Goal: Navigation & Orientation: Find specific page/section

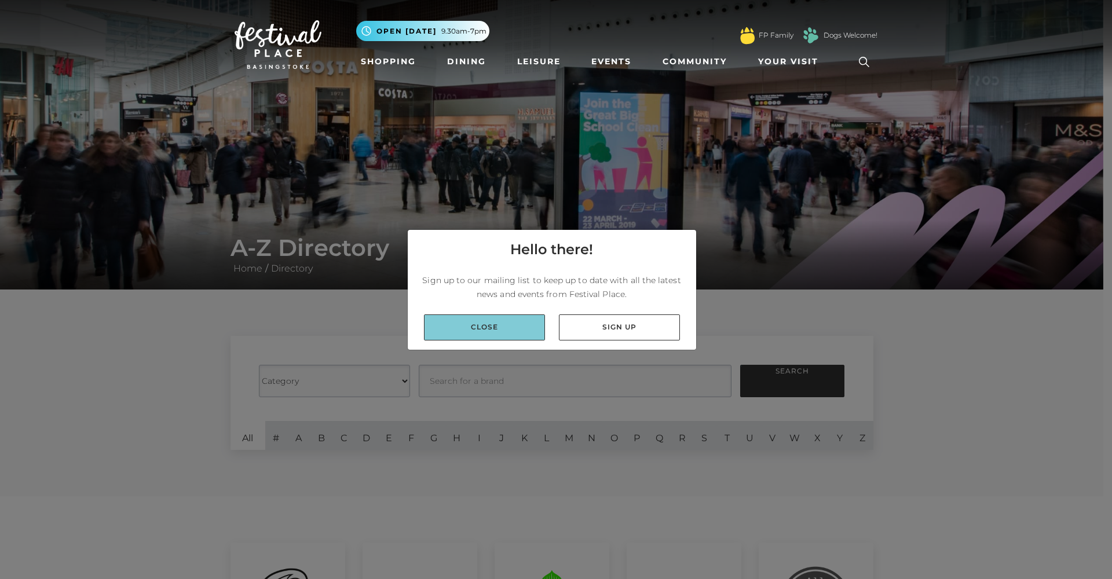
click at [497, 320] on link "Close" at bounding box center [484, 327] width 121 height 26
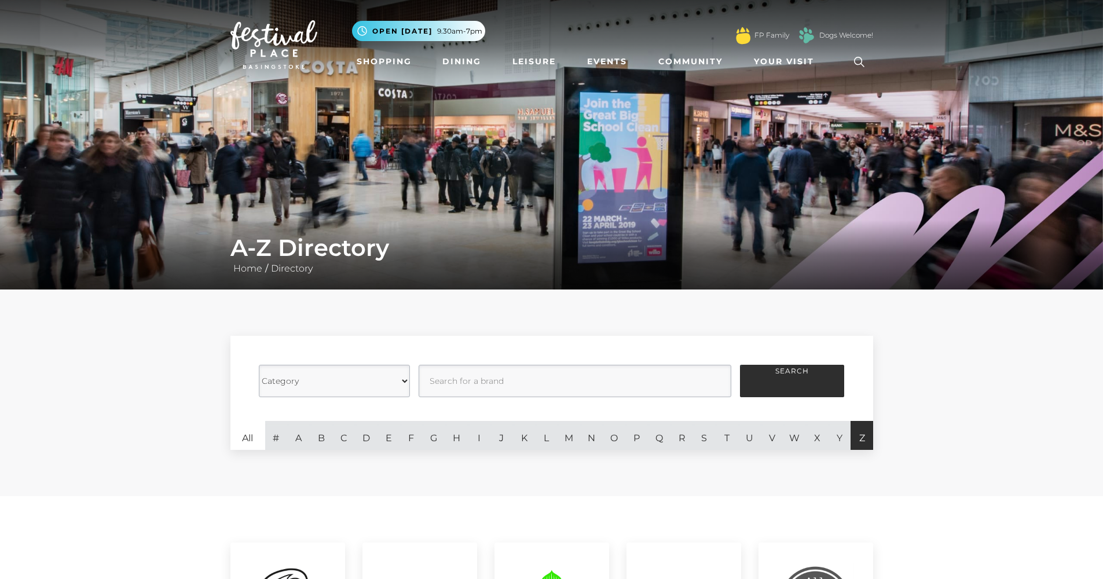
click at [859, 443] on link "Z" at bounding box center [861, 435] width 23 height 29
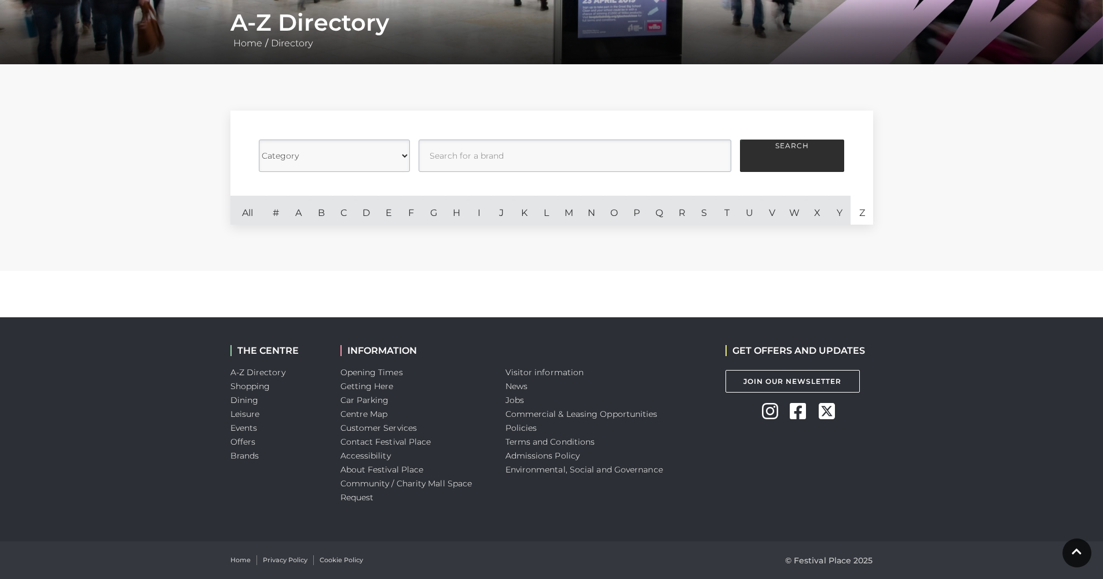
scroll to position [203, 0]
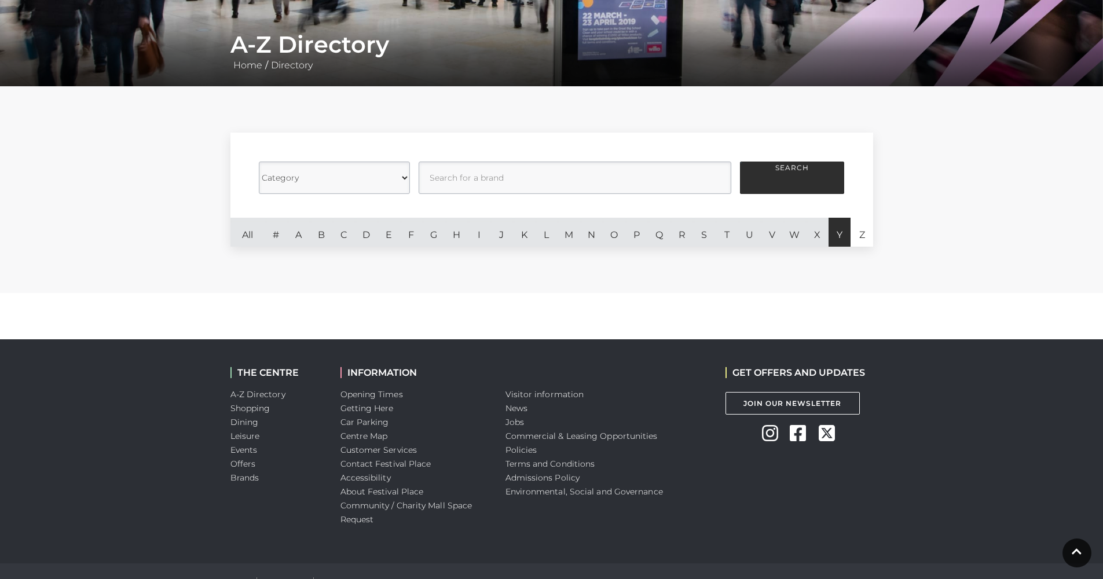
click at [837, 243] on link "Y" at bounding box center [839, 232] width 23 height 29
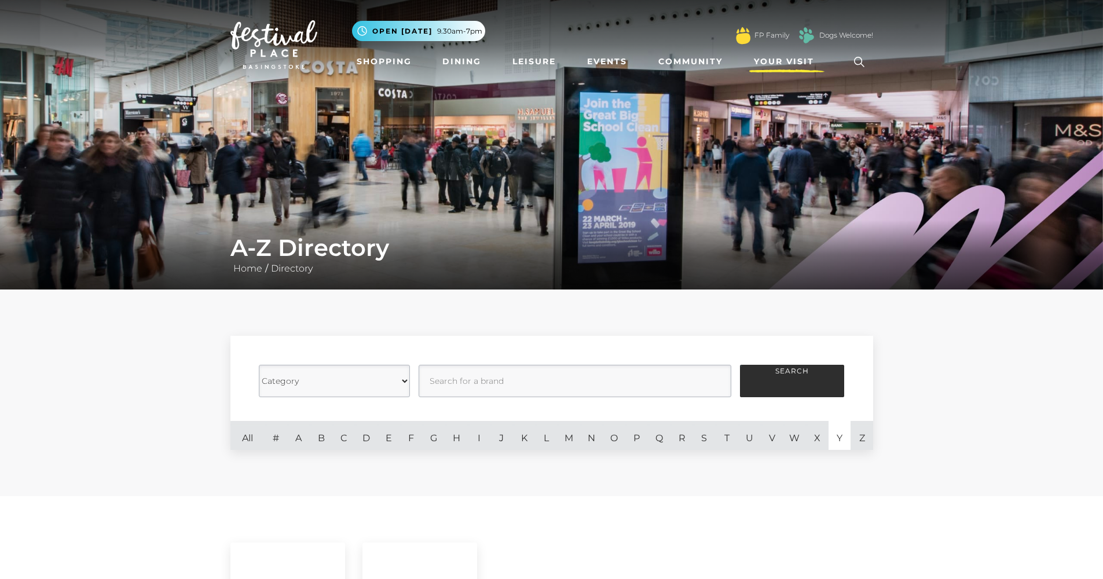
click at [779, 61] on span "Your Visit" at bounding box center [784, 62] width 60 height 12
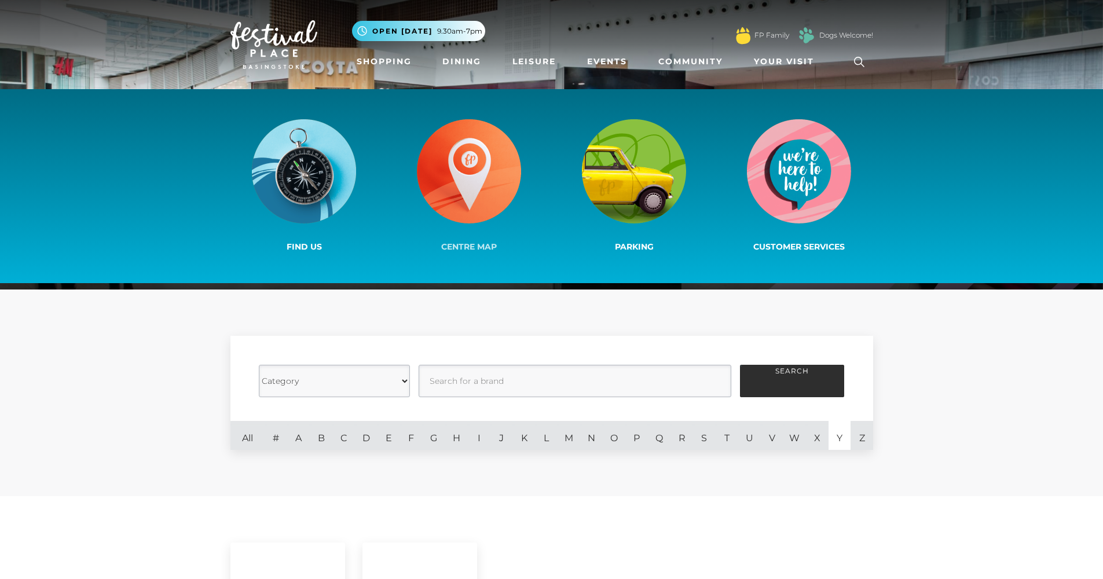
click at [471, 163] on img at bounding box center [469, 171] width 104 height 104
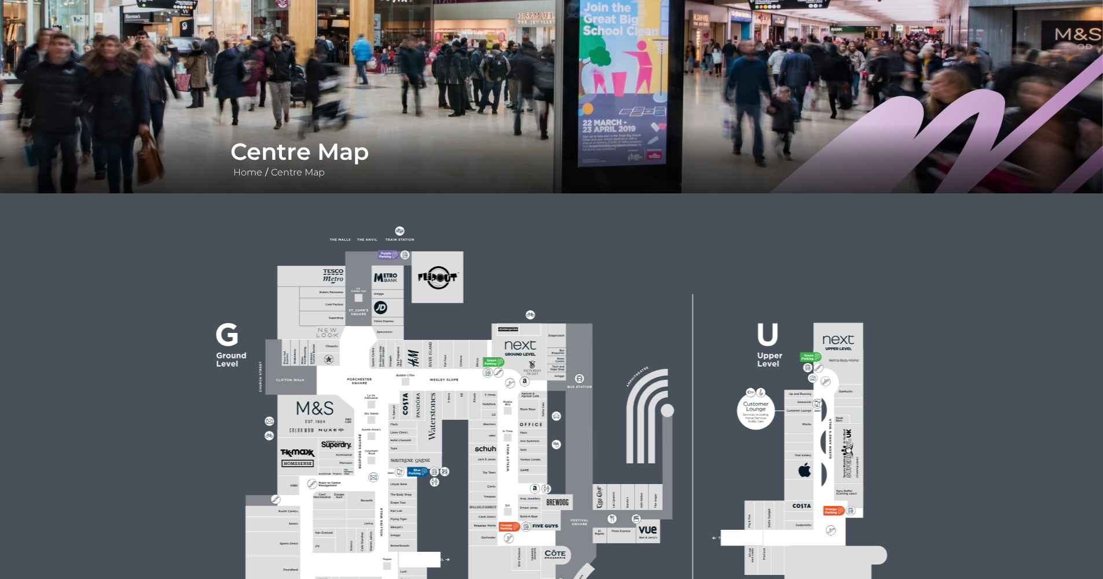
scroll to position [336, 0]
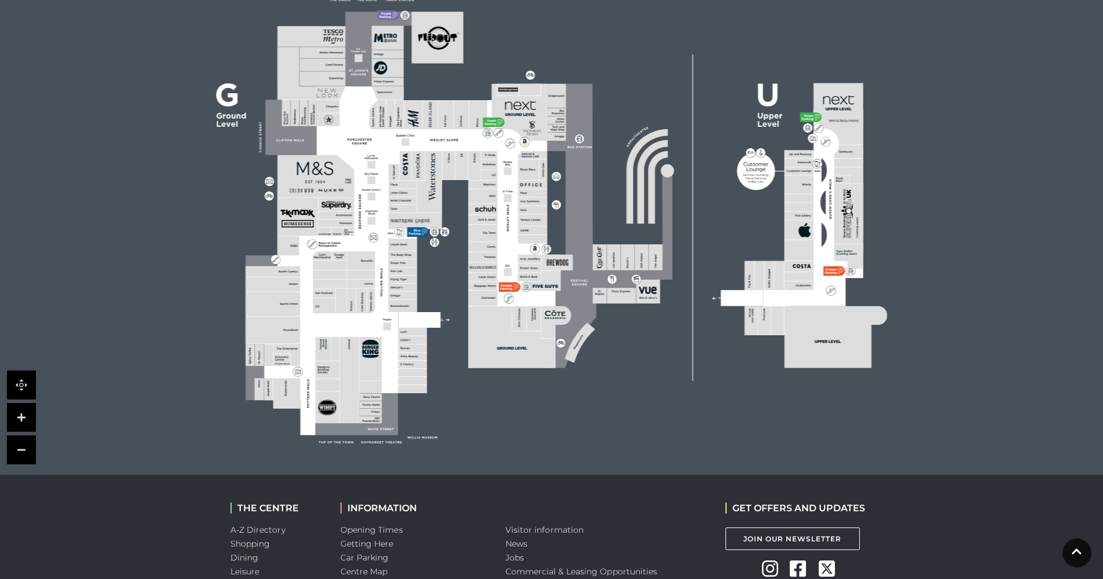
click at [368, 216] on polygon at bounding box center [402, 252] width 315 height 365
click at [24, 417] on link at bounding box center [21, 417] width 29 height 29
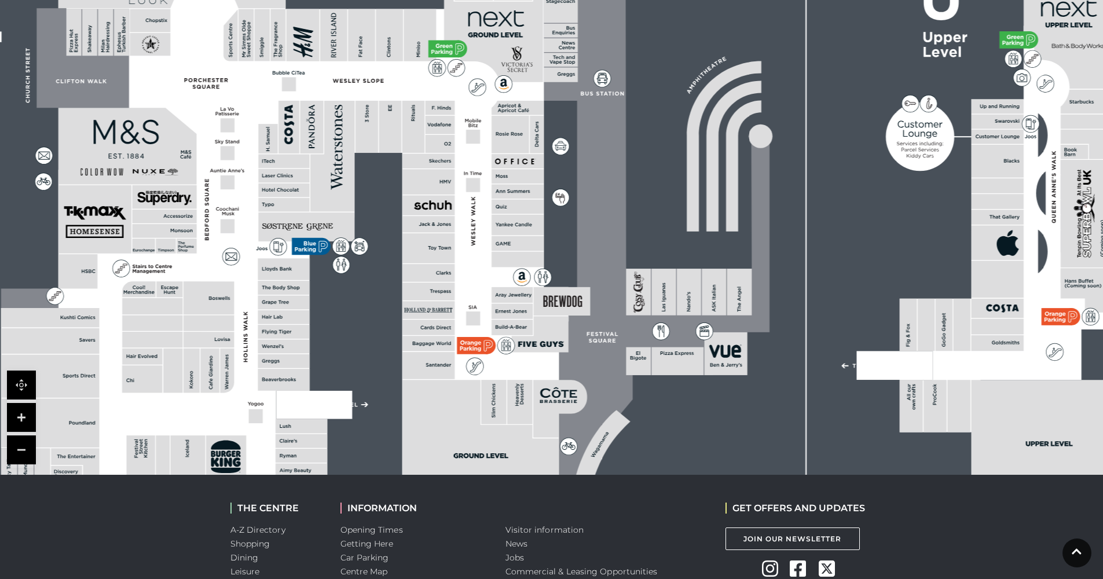
click at [24, 417] on link at bounding box center [21, 417] width 29 height 29
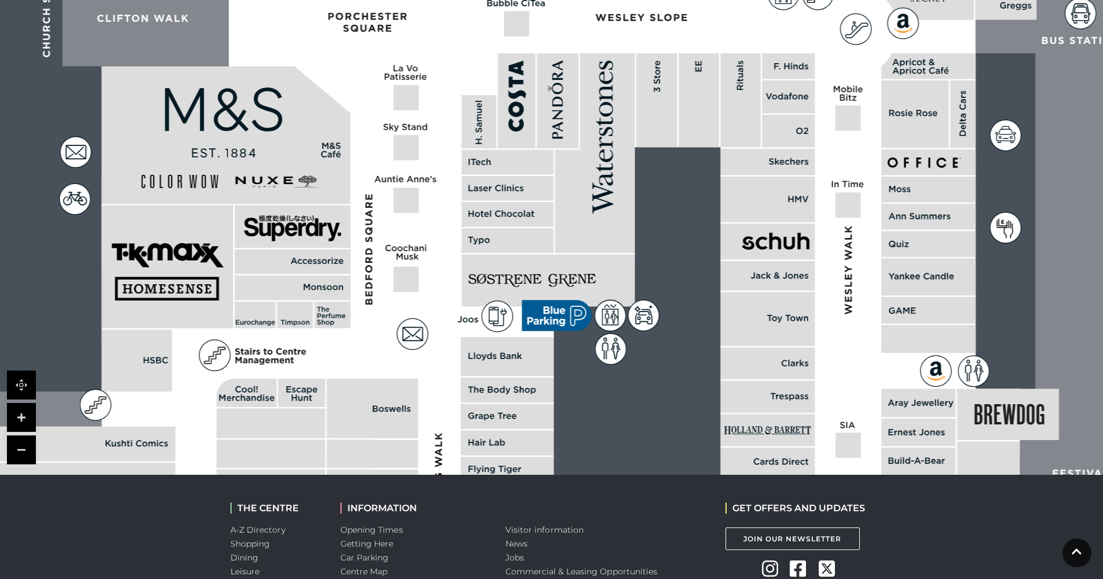
drag, startPoint x: 133, startPoint y: 226, endPoint x: 577, endPoint y: 272, distance: 445.8
click at [577, 272] on rect at bounding box center [547, 280] width 173 height 52
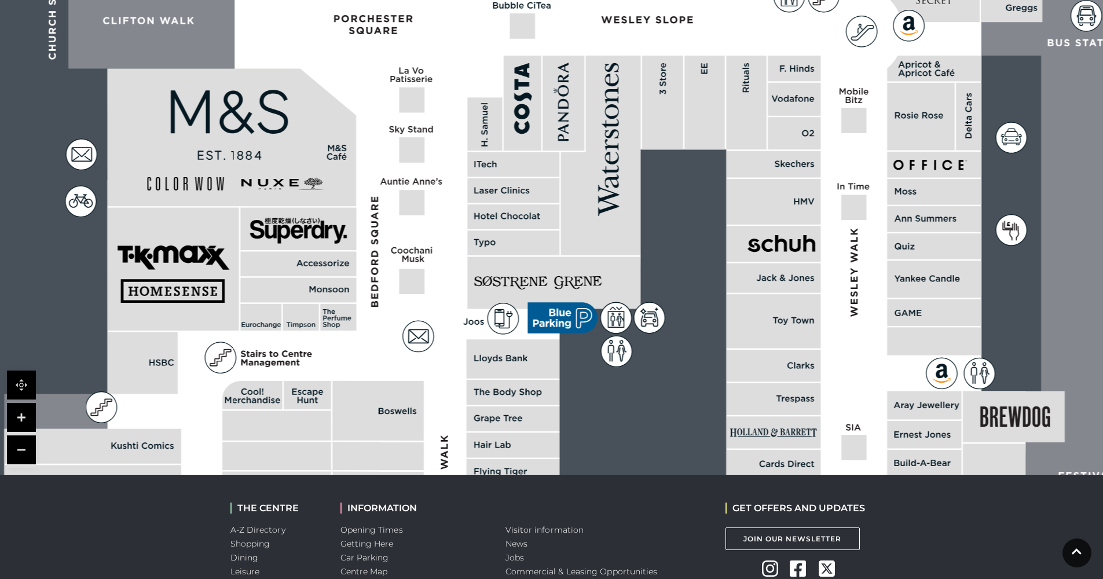
click at [24, 448] on link at bounding box center [21, 449] width 29 height 29
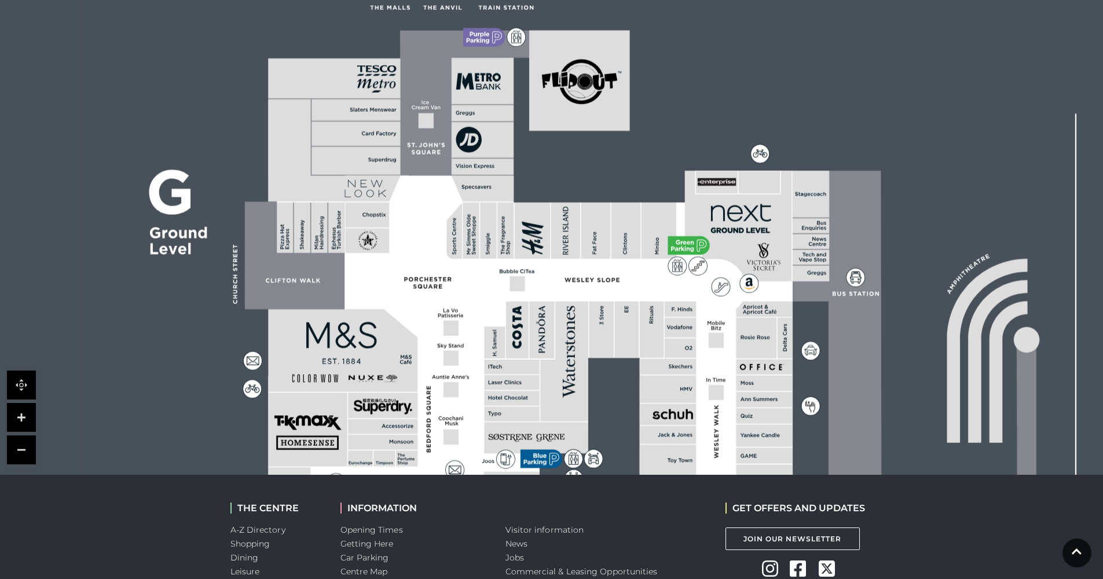
drag, startPoint x: 628, startPoint y: 193, endPoint x: 612, endPoint y: 361, distance: 168.7
click at [612, 361] on rect at bounding box center [801, 424] width 1436 height 1013
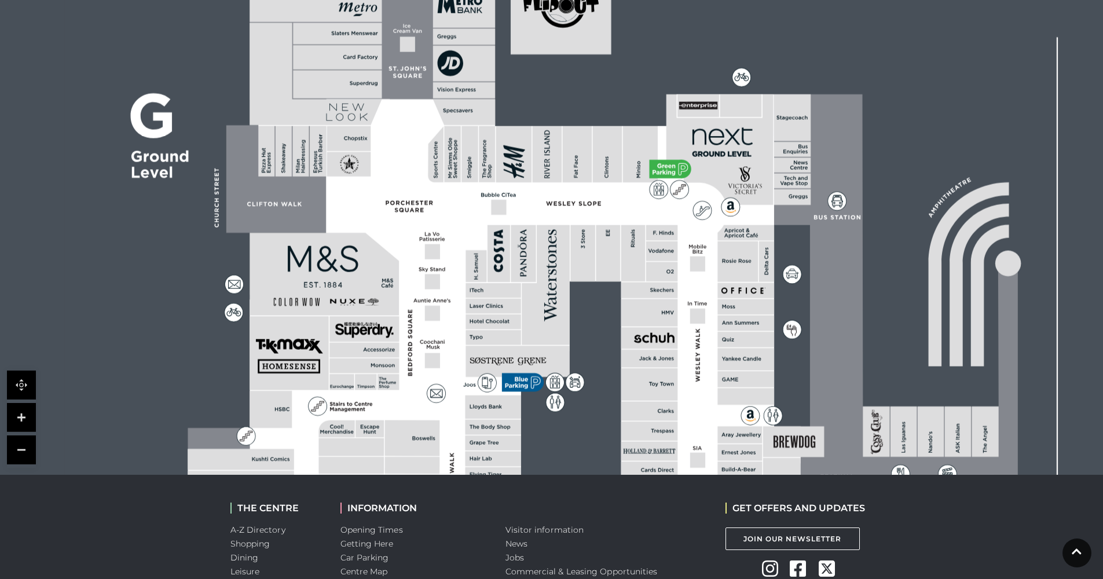
drag, startPoint x: 531, startPoint y: 289, endPoint x: 512, endPoint y: 215, distance: 76.5
click at [512, 215] on polygon at bounding box center [494, 423] width 613 height 710
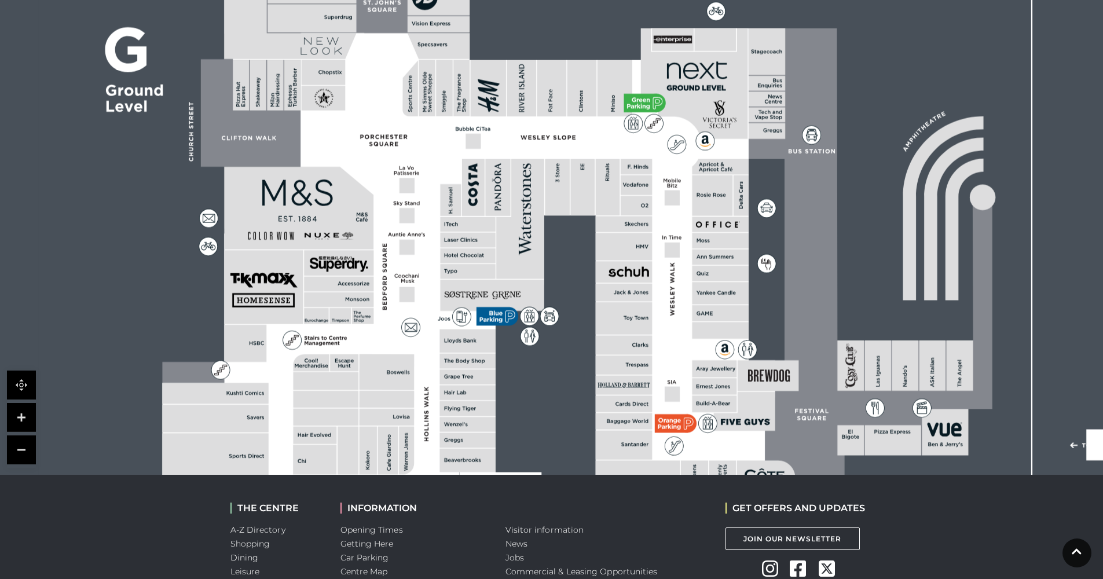
drag, startPoint x: 543, startPoint y: 307, endPoint x: 519, endPoint y: 253, distance: 59.1
click at [519, 254] on polygon at bounding box center [520, 219] width 48 height 120
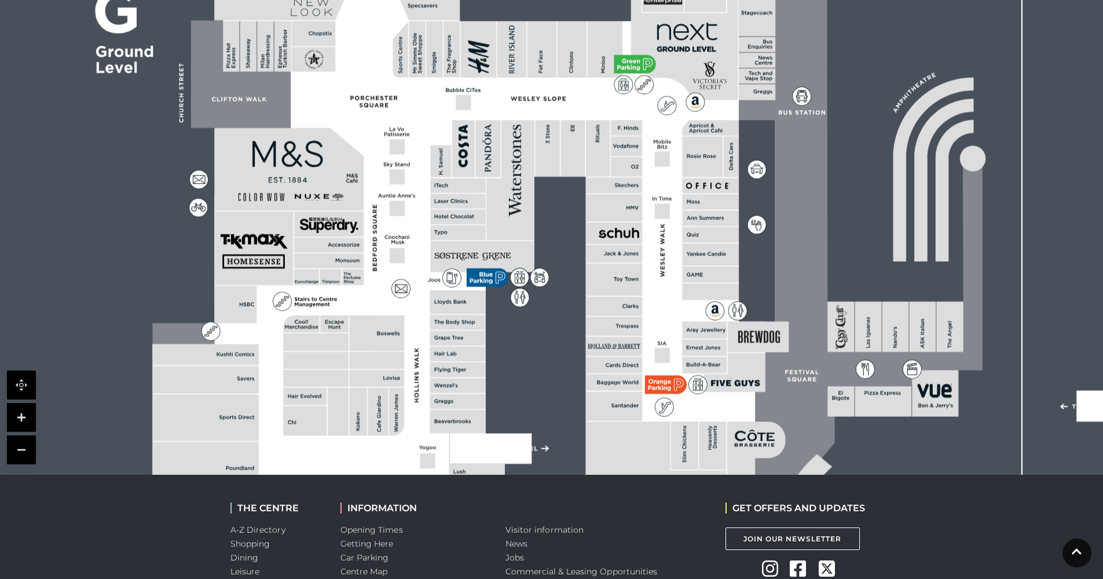
drag, startPoint x: 573, startPoint y: 274, endPoint x: 568, endPoint y: 245, distance: 28.8
click at [568, 245] on rect at bounding box center [747, 243] width 1436 height 1013
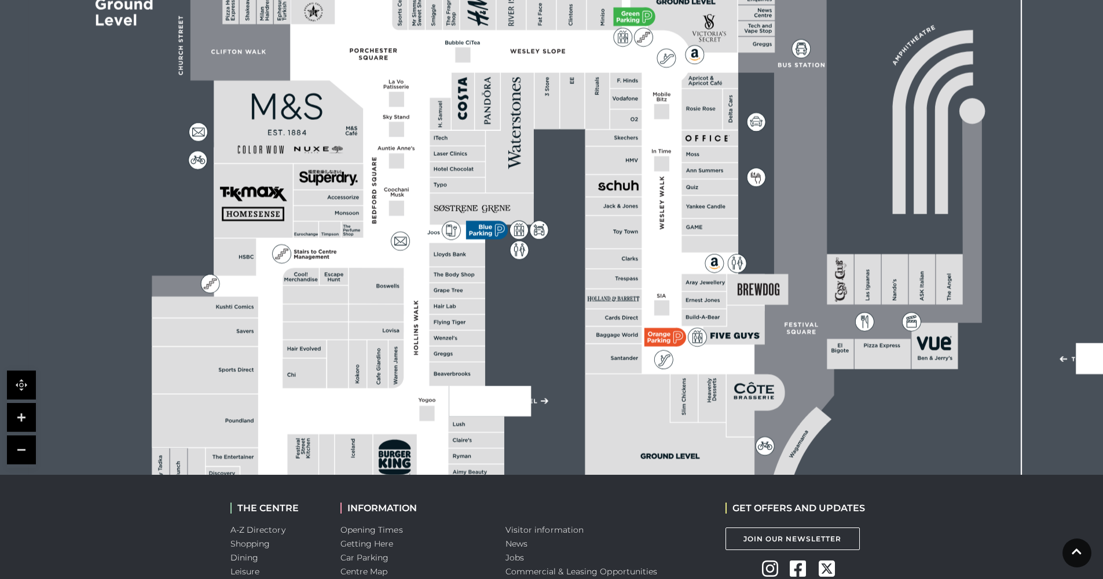
drag, startPoint x: 559, startPoint y: 234, endPoint x: 561, endPoint y: 199, distance: 35.4
click at [561, 199] on rect at bounding box center [746, 195] width 1436 height 1013
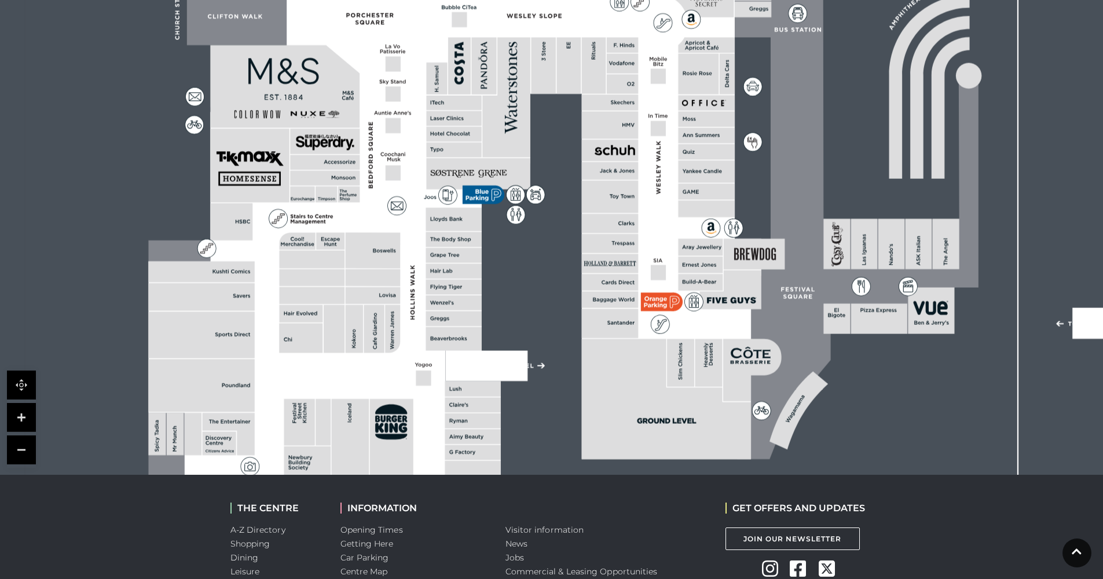
drag, startPoint x: 564, startPoint y: 311, endPoint x: 561, endPoint y: 276, distance: 35.5
click at [561, 276] on rect at bounding box center [743, 160] width 1436 height 1013
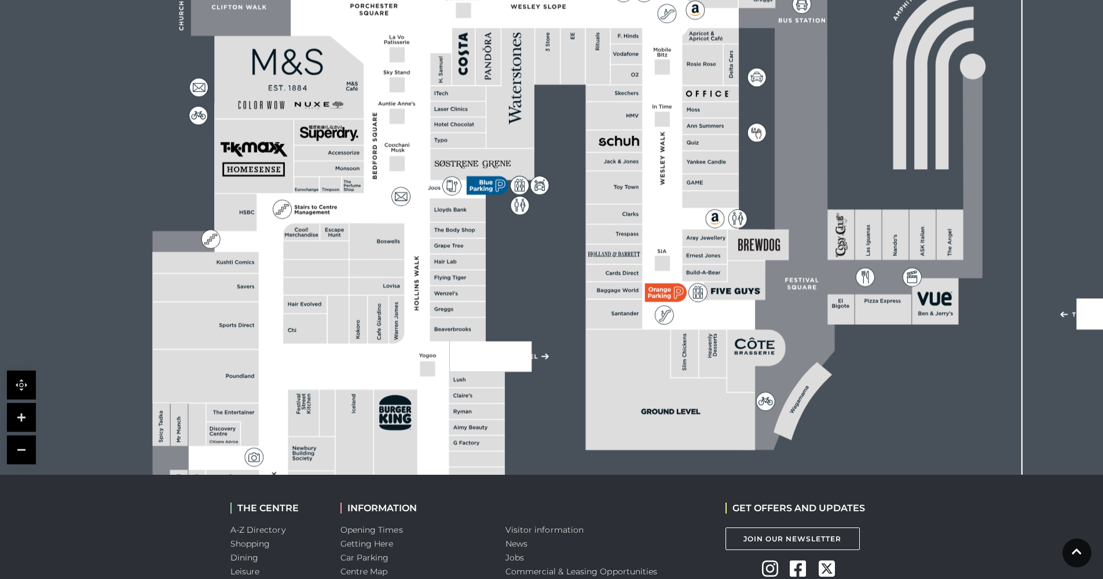
drag, startPoint x: 558, startPoint y: 324, endPoint x: 565, endPoint y: 303, distance: 22.2
click at [565, 303] on rect at bounding box center [747, 151] width 1436 height 1013
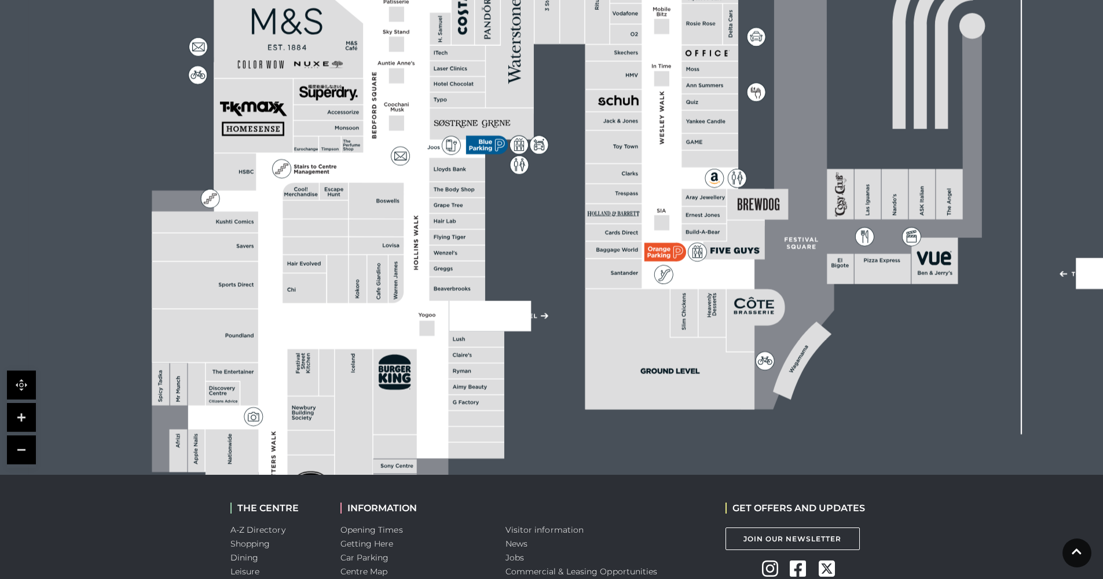
drag, startPoint x: 550, startPoint y: 278, endPoint x: 545, endPoint y: 248, distance: 29.9
click at [545, 248] on rect at bounding box center [746, 110] width 1436 height 1013
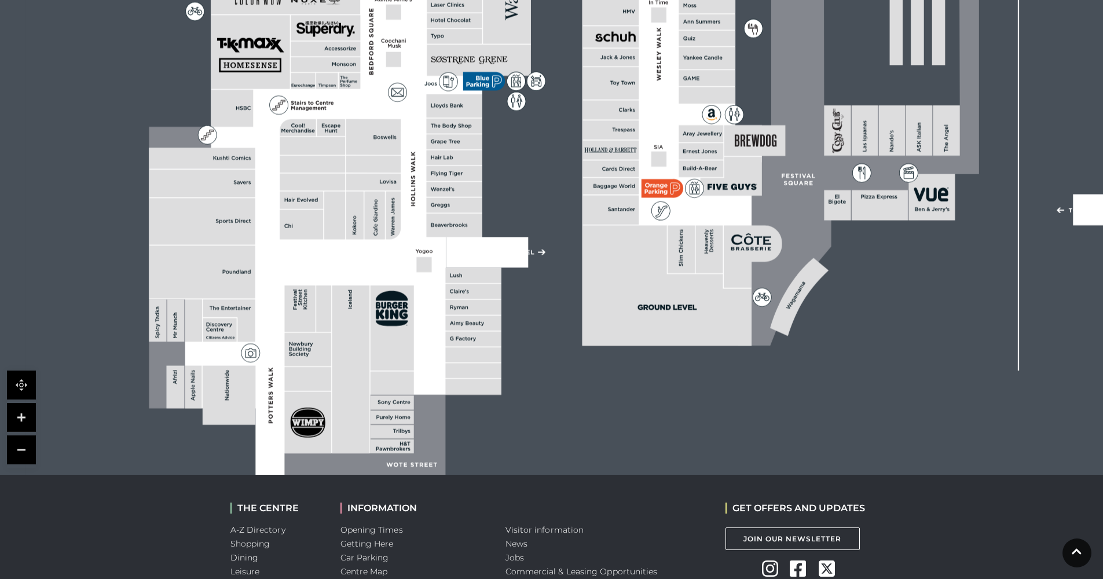
drag, startPoint x: 555, startPoint y: 370, endPoint x: 553, endPoint y: 311, distance: 59.1
click at [553, 311] on rect at bounding box center [743, 46] width 1436 height 1013
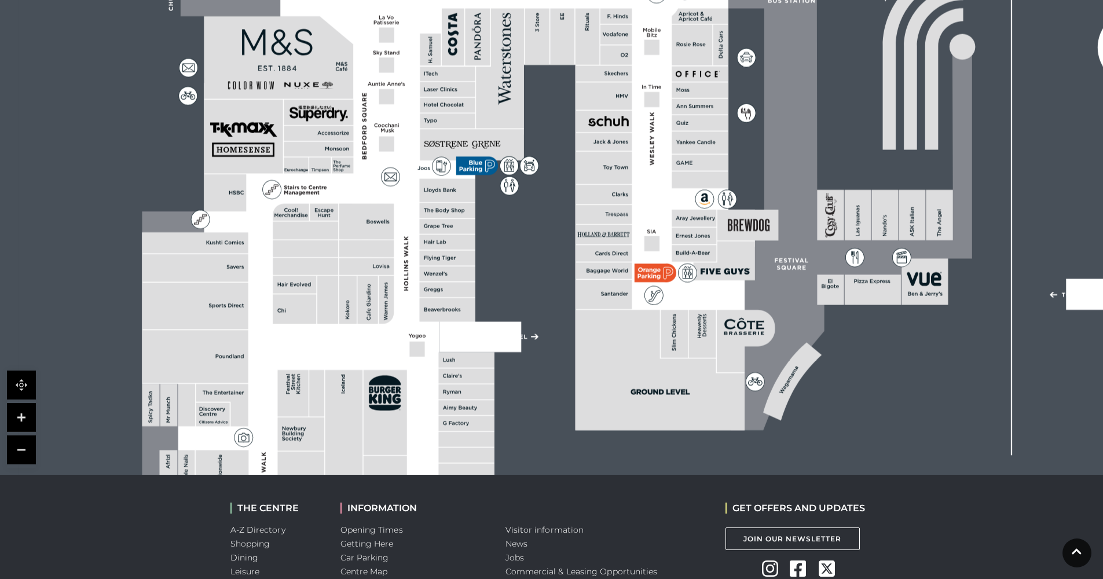
drag, startPoint x: 551, startPoint y: 292, endPoint x: 540, endPoint y: 368, distance: 76.0
click at [542, 383] on rect at bounding box center [737, 131] width 1436 height 1013
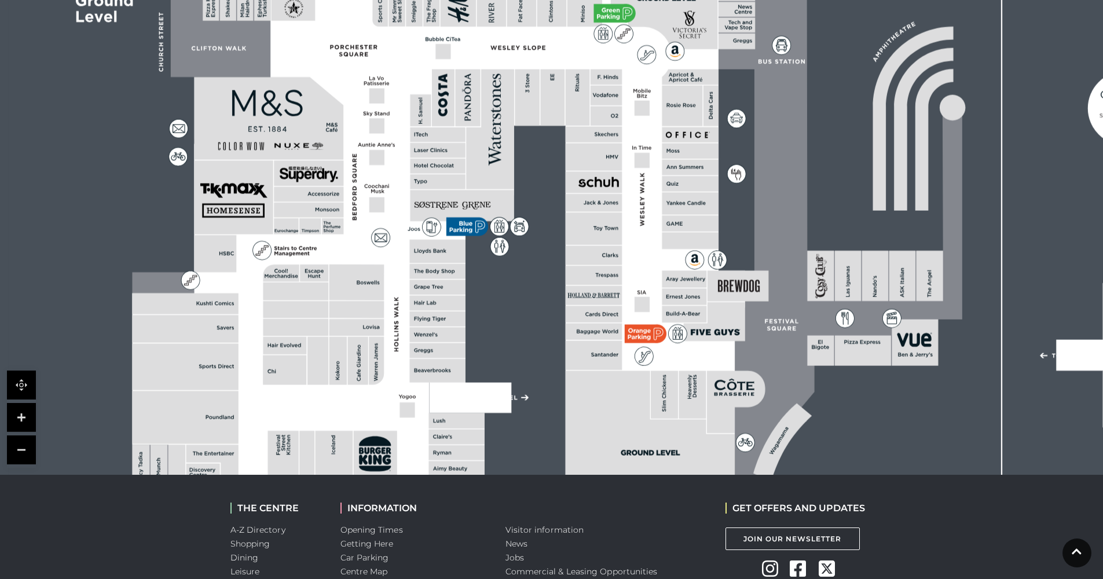
drag, startPoint x: 540, startPoint y: 280, endPoint x: 531, endPoint y: 333, distance: 53.4
click at [531, 333] on rect at bounding box center [727, 192] width 1436 height 1013
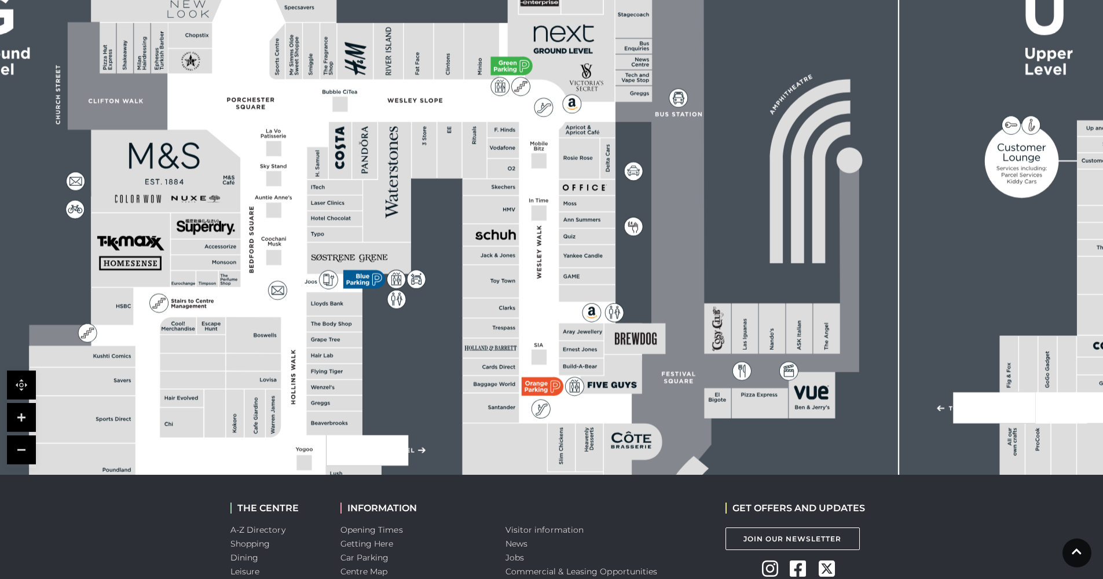
drag, startPoint x: 898, startPoint y: 267, endPoint x: 818, endPoint y: 303, distance: 87.8
click at [818, 303] on rect at bounding box center [624, 244] width 1436 height 1013
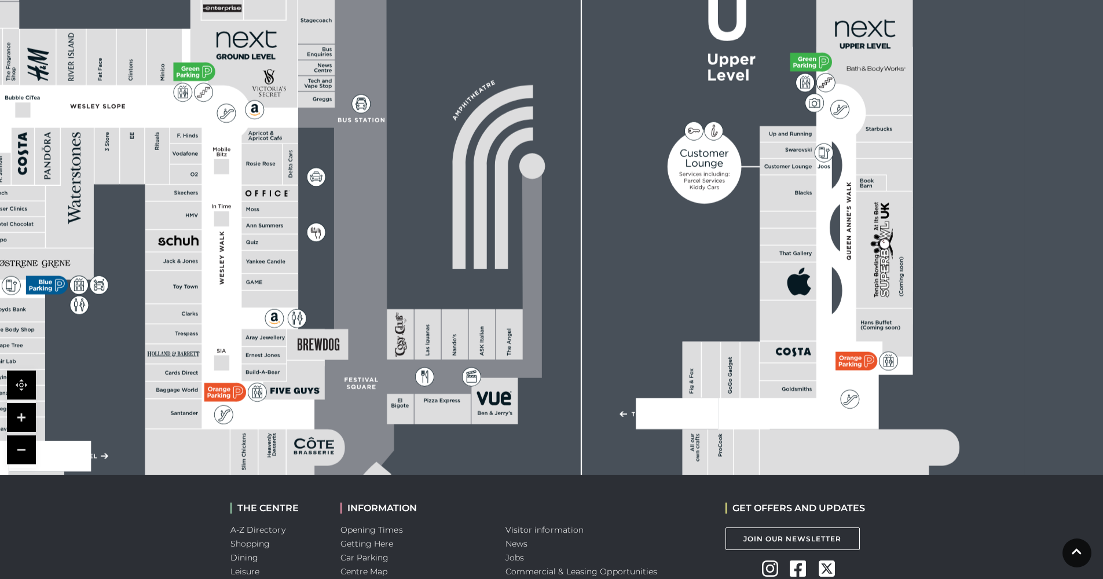
drag, startPoint x: 857, startPoint y: 288, endPoint x: 501, endPoint y: 293, distance: 355.5
click at [504, 293] on rect at bounding box center [306, 250] width 1436 height 1013
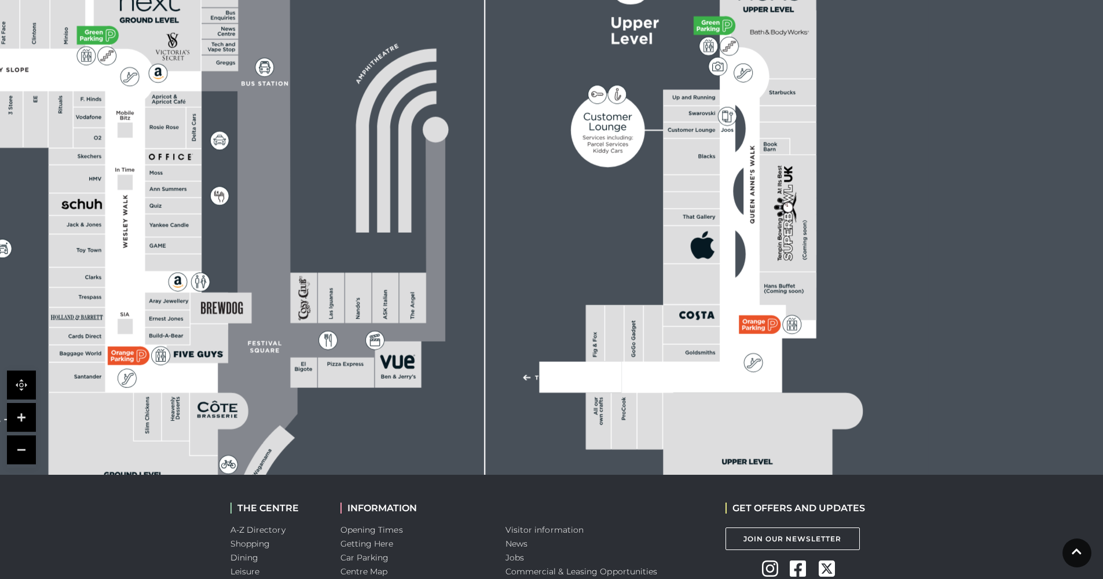
drag, startPoint x: 679, startPoint y: 284, endPoint x: 646, endPoint y: 245, distance: 50.1
click at [646, 245] on rect at bounding box center [210, 214] width 1436 height 1013
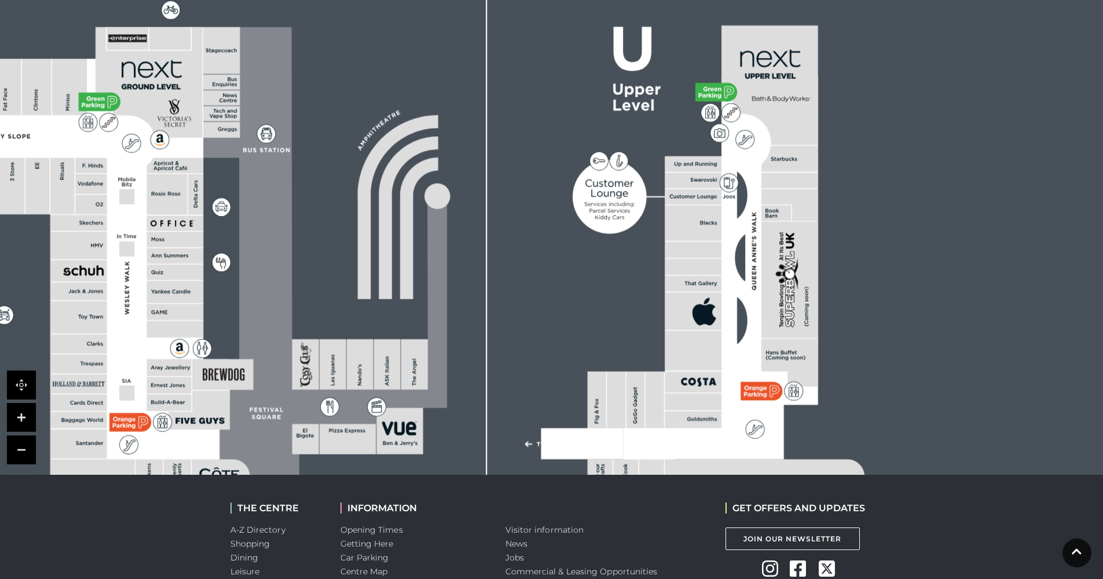
drag, startPoint x: 637, startPoint y: 262, endPoint x: 637, endPoint y: 314, distance: 52.7
click at [637, 314] on rect at bounding box center [212, 280] width 1436 height 1013
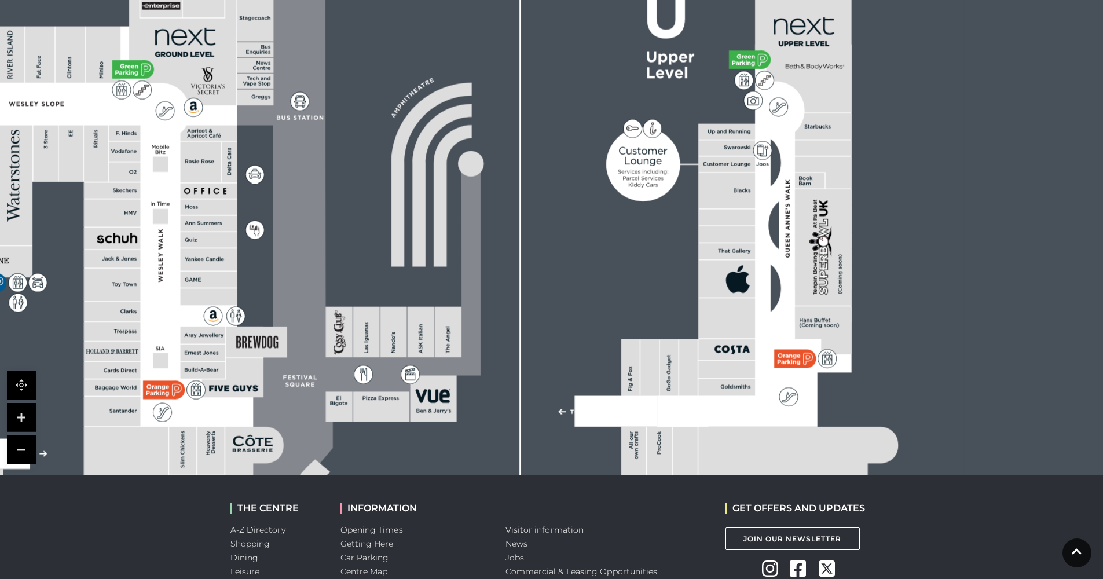
drag, startPoint x: 563, startPoint y: 318, endPoint x: 602, endPoint y: 276, distance: 57.4
click at [602, 276] on rect at bounding box center [246, 248] width 1436 height 1013
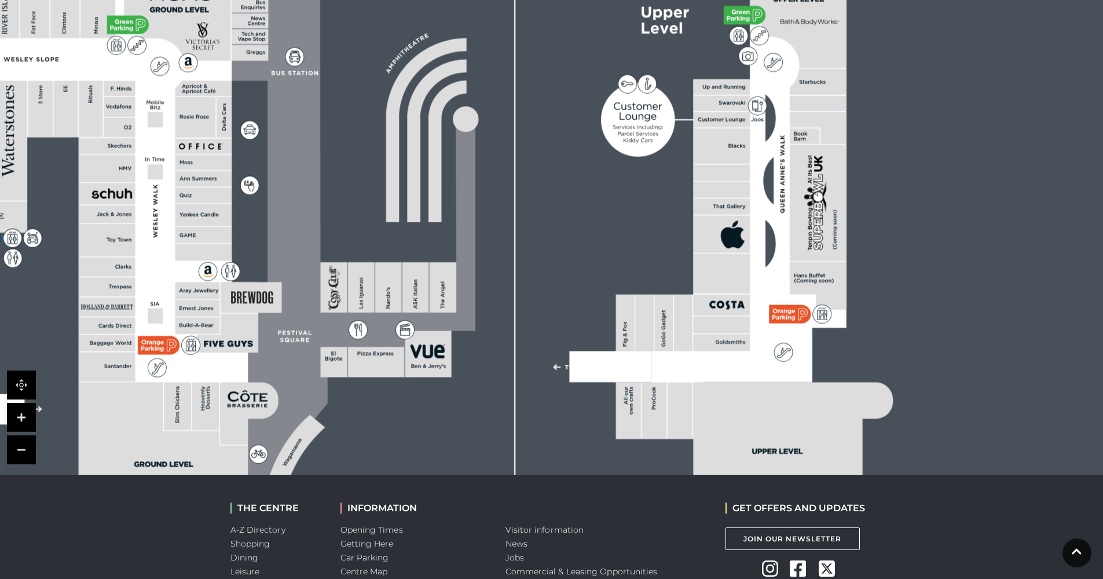
drag, startPoint x: 645, startPoint y: 316, endPoint x: 637, endPoint y: 296, distance: 21.3
click at [637, 296] on rect at bounding box center [644, 323] width 19 height 57
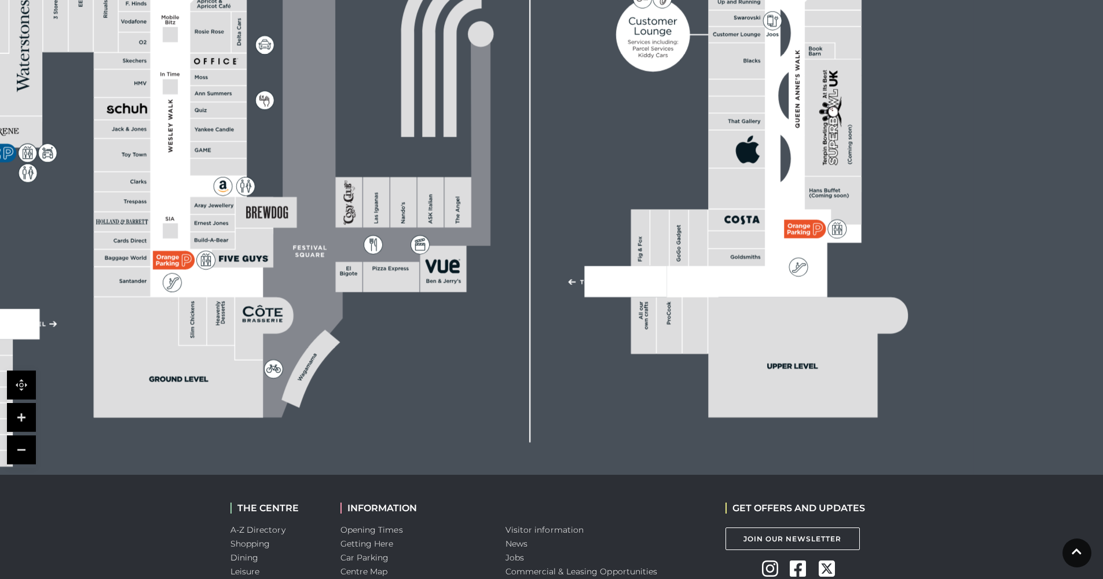
drag, startPoint x: 683, startPoint y: 386, endPoint x: 703, endPoint y: 313, distance: 75.7
click at [703, 313] on rect at bounding box center [695, 325] width 25 height 57
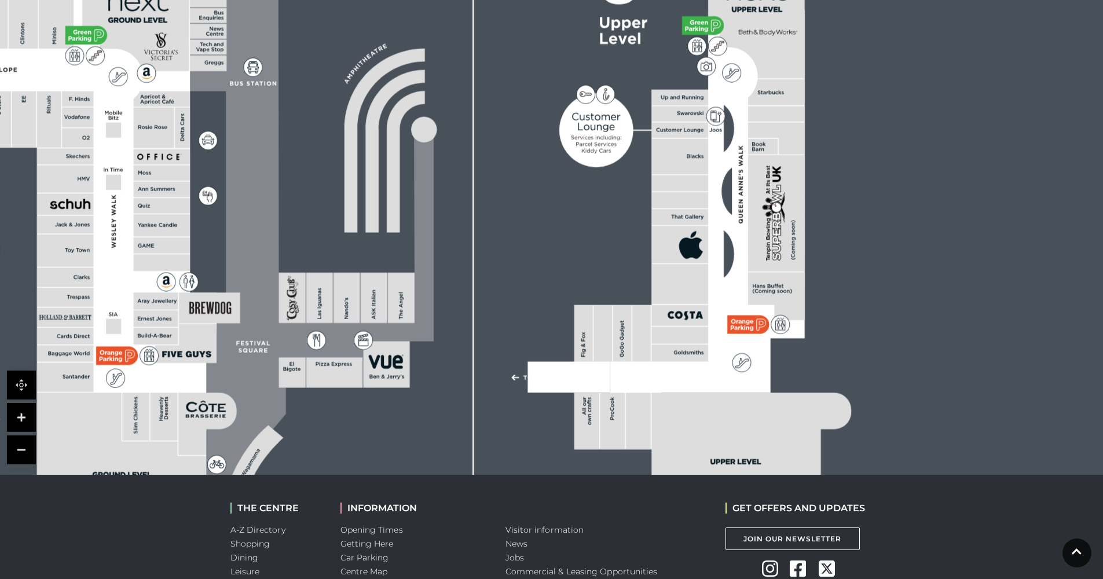
drag, startPoint x: 618, startPoint y: 204, endPoint x: 547, endPoint y: 327, distance: 141.6
click at [547, 326] on rect at bounding box center [199, 214] width 1436 height 1013
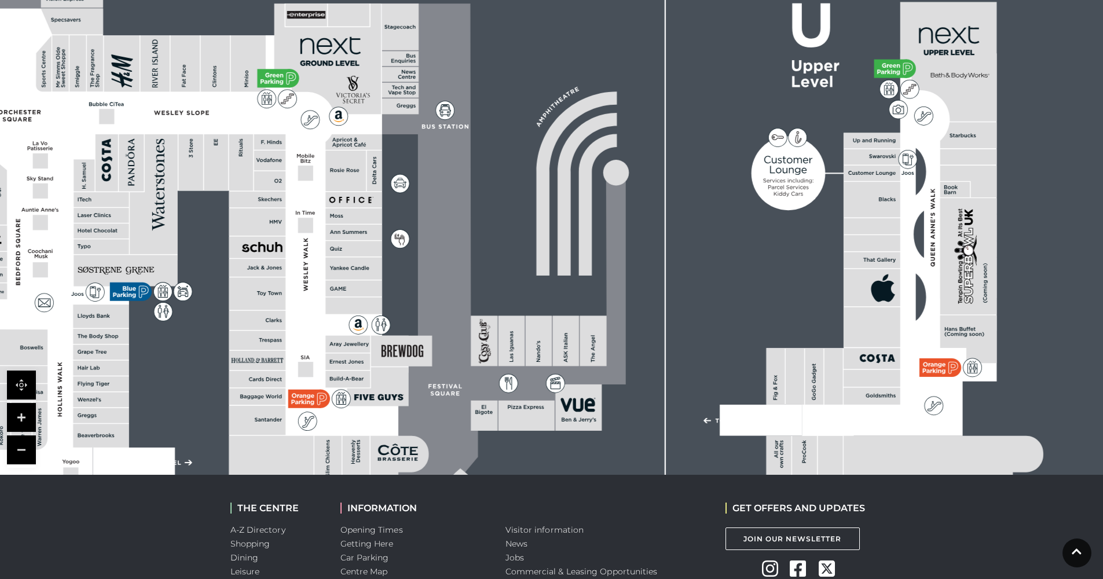
drag, startPoint x: 689, startPoint y: 248, endPoint x: 914, endPoint y: 233, distance: 225.7
click at [900, 235] on rect at bounding box center [872, 243] width 57 height 16
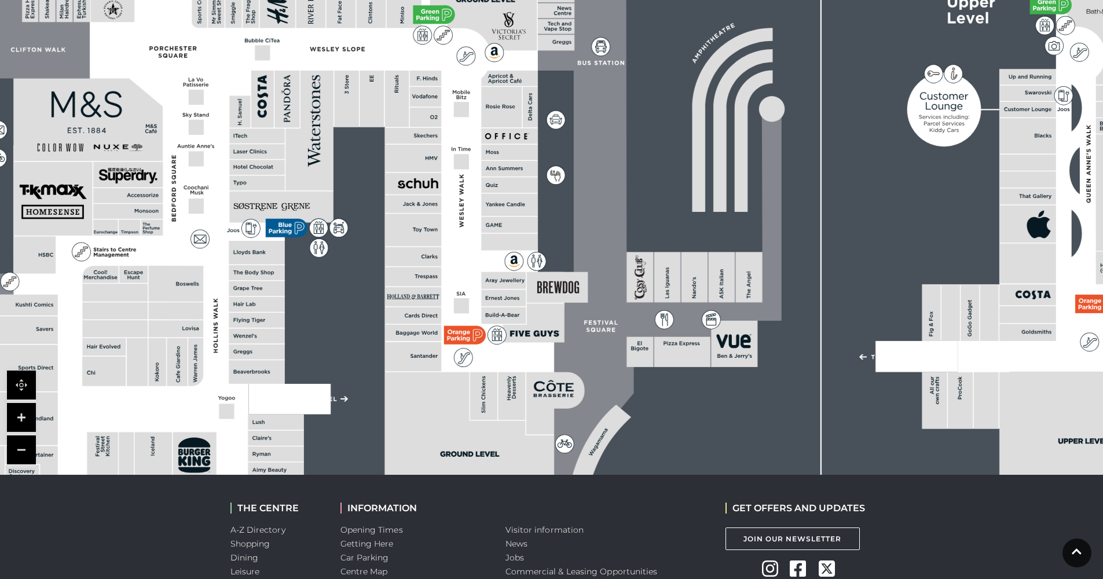
drag, startPoint x: 536, startPoint y: 281, endPoint x: 725, endPoint y: 184, distance: 213.1
click at [725, 184] on rect at bounding box center [546, 193] width 1436 height 1013
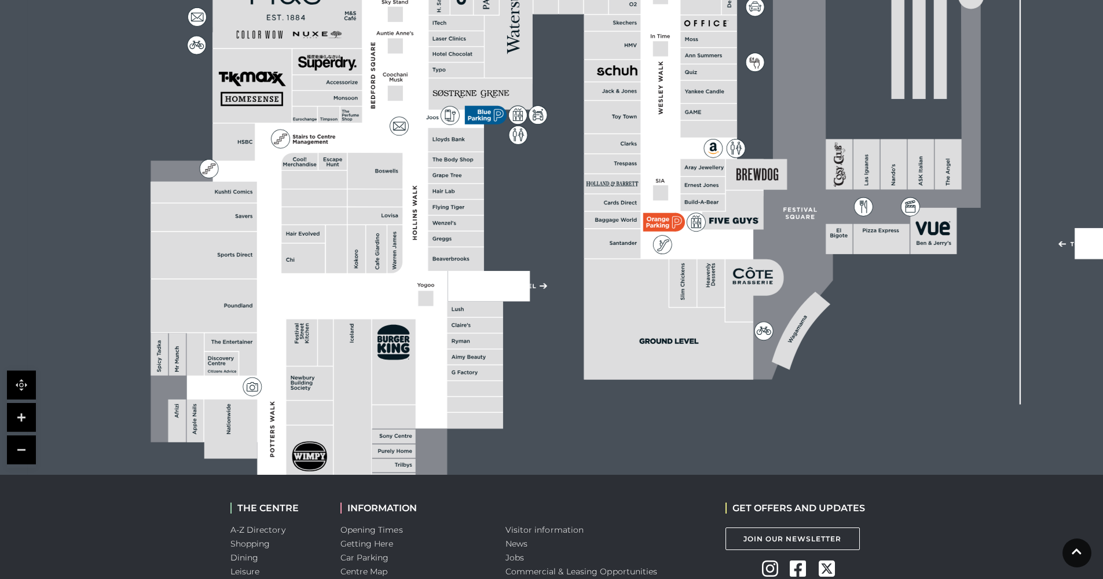
drag, startPoint x: 545, startPoint y: 317, endPoint x: 683, endPoint y: 241, distance: 157.3
click at [683, 241] on polygon at bounding box center [457, 155] width 613 height 710
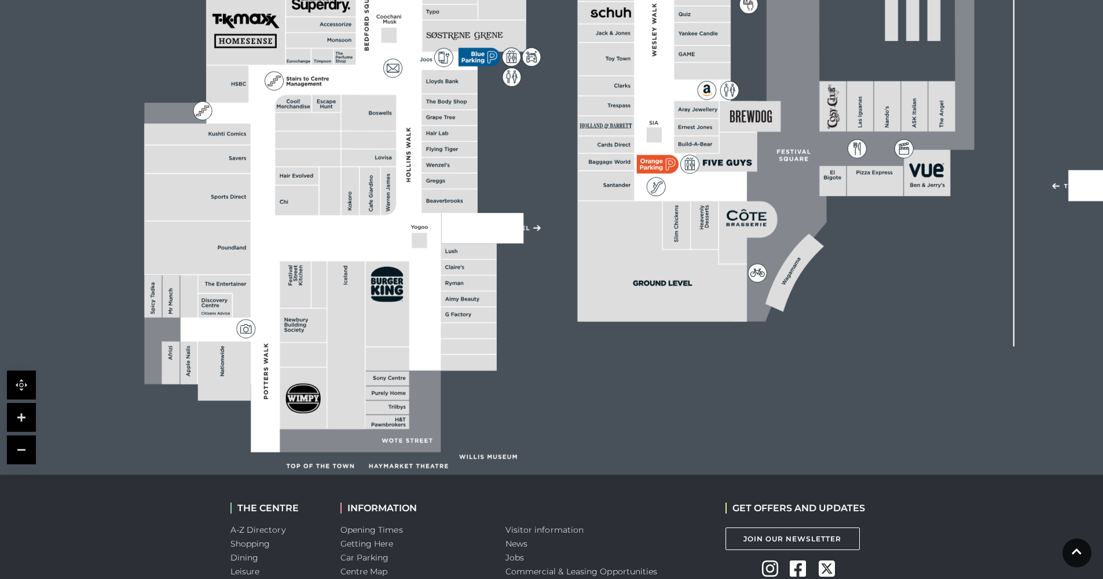
drag, startPoint x: 420, startPoint y: 364, endPoint x: 412, endPoint y: 318, distance: 46.4
click at [412, 314] on polygon at bounding box center [450, 97] width 613 height 710
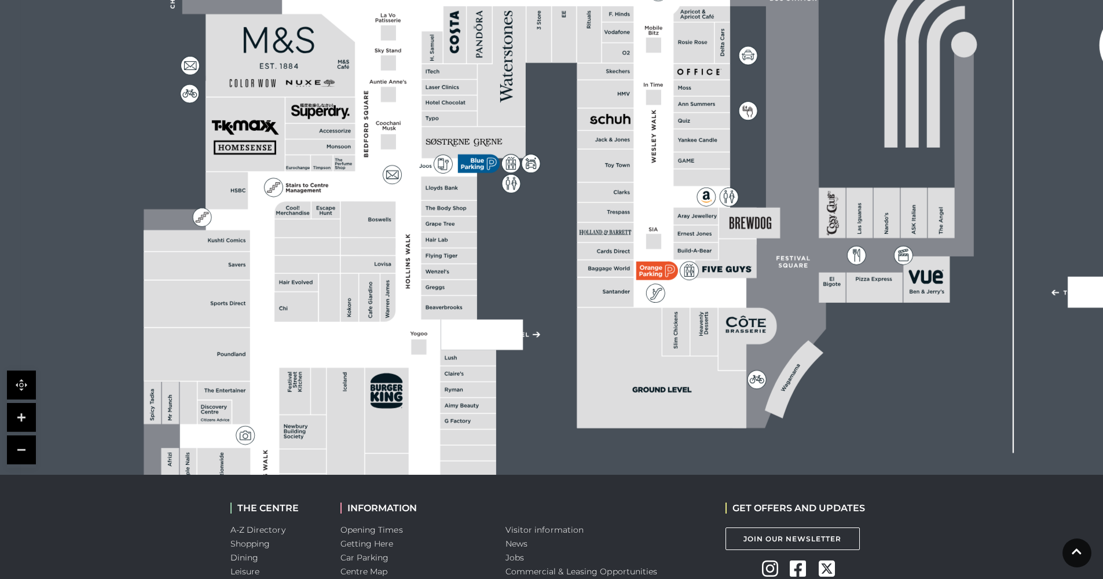
drag, startPoint x: 537, startPoint y: 280, endPoint x: 532, endPoint y: 380, distance: 100.9
click at [533, 382] on rect at bounding box center [738, 129] width 1436 height 1013
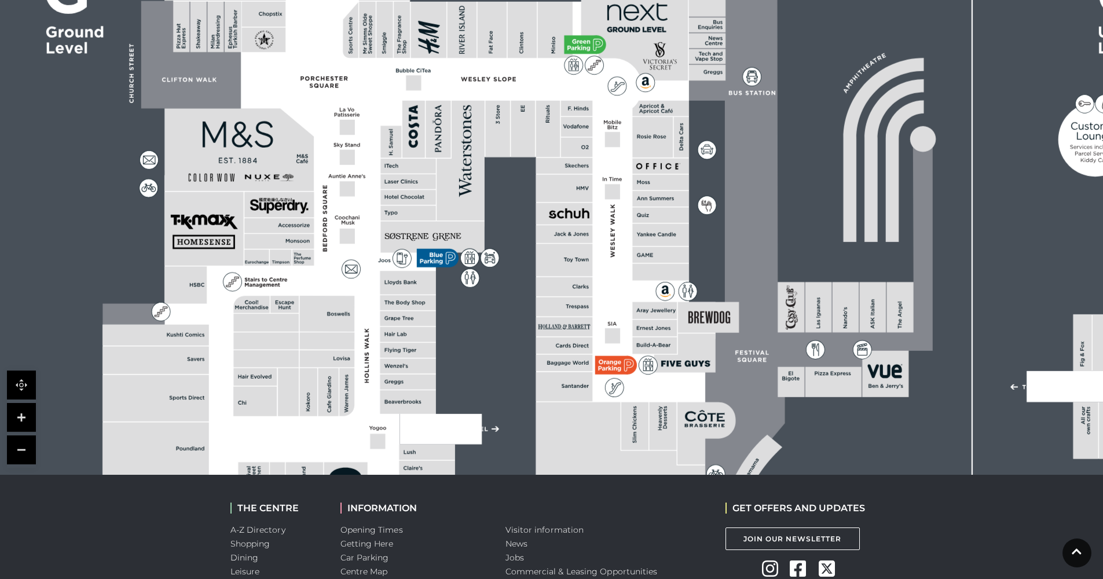
drag, startPoint x: 369, startPoint y: 253, endPoint x: 328, endPoint y: 336, distance: 92.4
click at [328, 336] on rect at bounding box center [327, 340] width 55 height 17
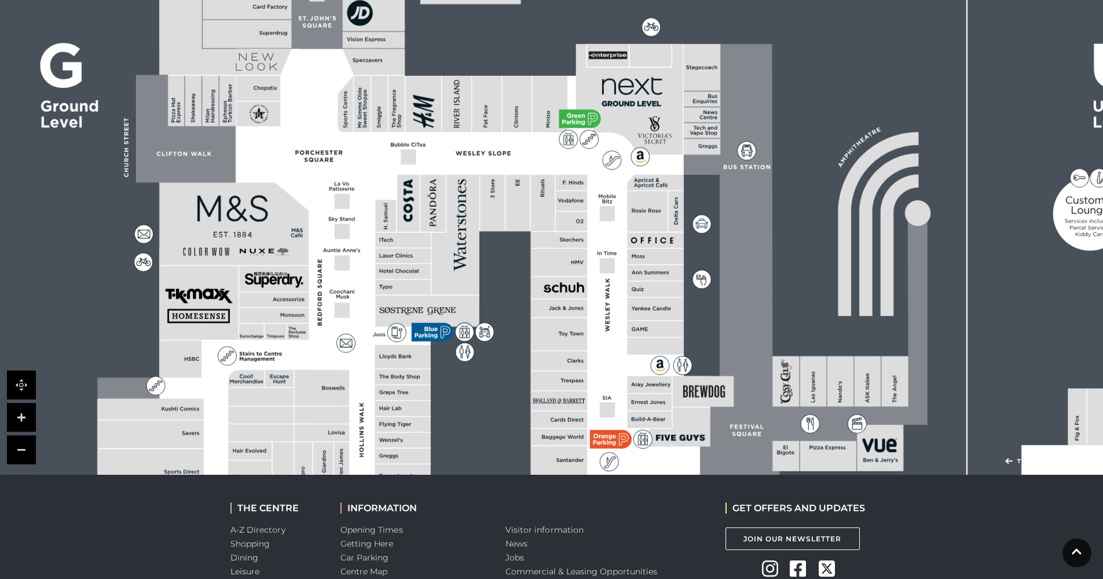
drag, startPoint x: 328, startPoint y: 224, endPoint x: 322, endPoint y: 280, distance: 56.4
click at [322, 280] on polygon at bounding box center [403, 372] width 613 height 710
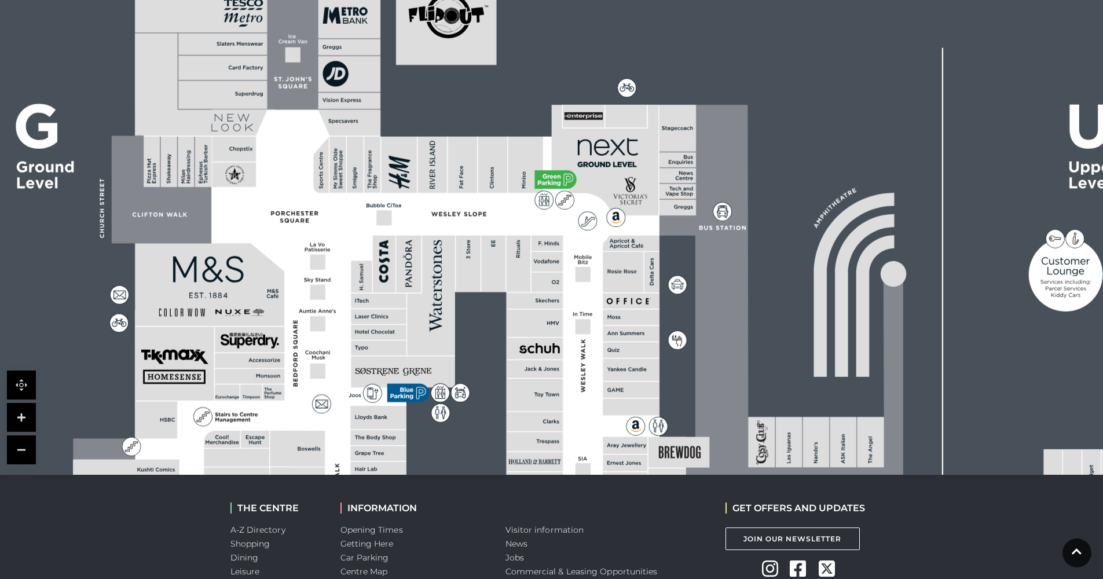
drag, startPoint x: 360, startPoint y: 245, endPoint x: 324, endPoint y: 233, distance: 37.2
click at [333, 260] on polygon at bounding box center [379, 433] width 613 height 710
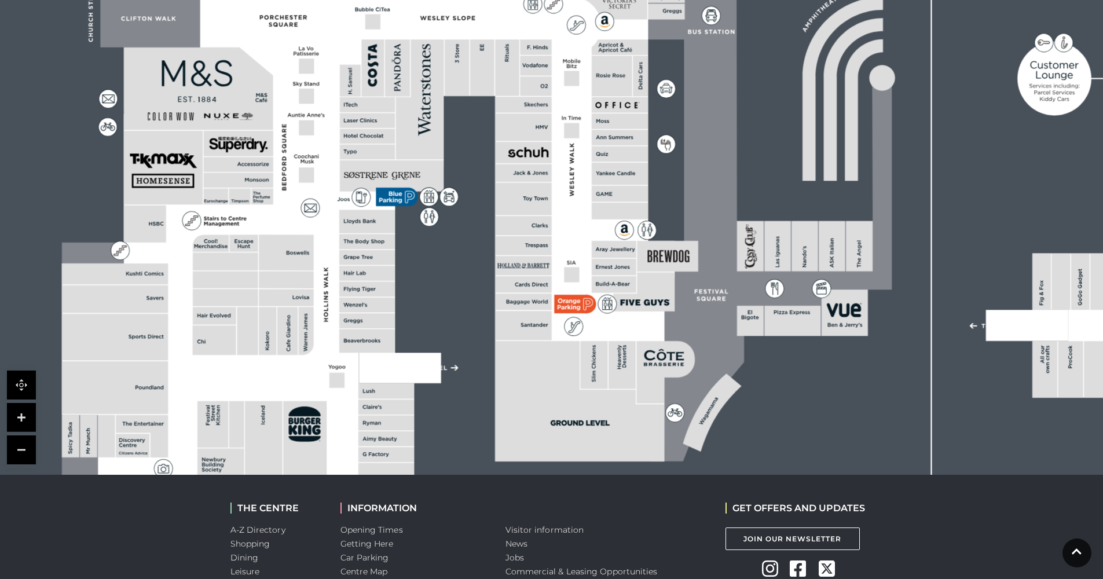
drag, startPoint x: 434, startPoint y: 390, endPoint x: 448, endPoint y: 280, distance: 110.9
click at [448, 280] on rect at bounding box center [657, 162] width 1436 height 1013
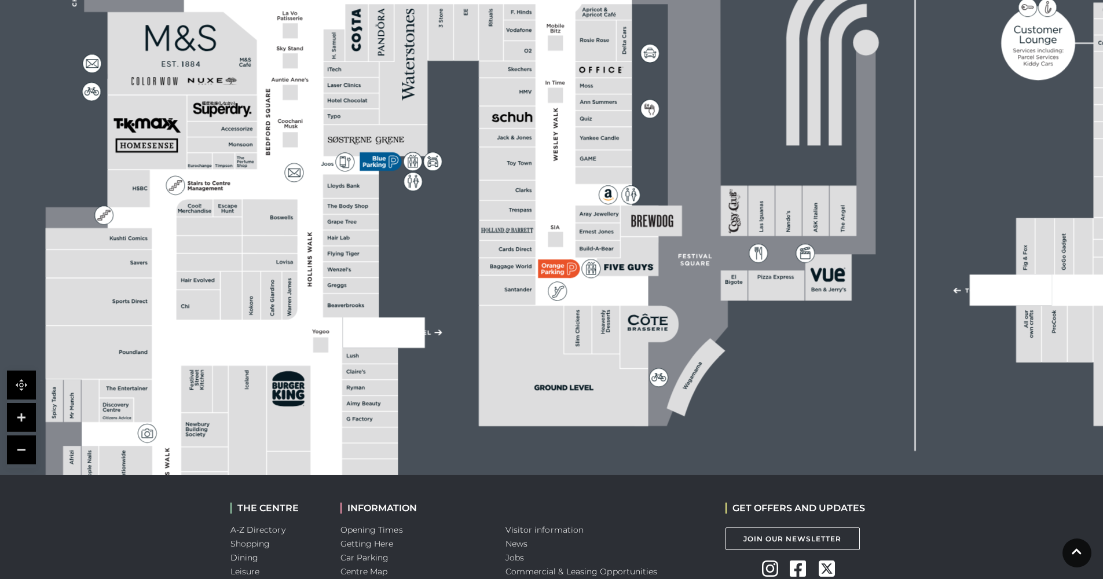
drag, startPoint x: 431, startPoint y: 281, endPoint x: 420, endPoint y: 254, distance: 29.4
click at [420, 254] on rect at bounding box center [640, 126] width 1436 height 1013
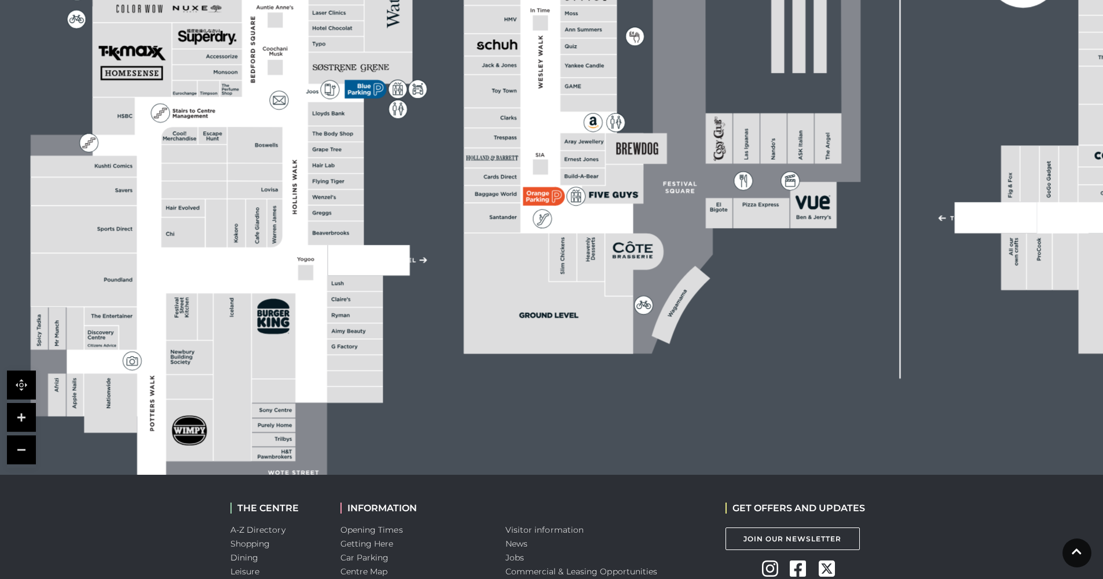
drag, startPoint x: 423, startPoint y: 258, endPoint x: 416, endPoint y: 203, distance: 55.5
click at [416, 203] on rect at bounding box center [625, 54] width 1436 height 1013
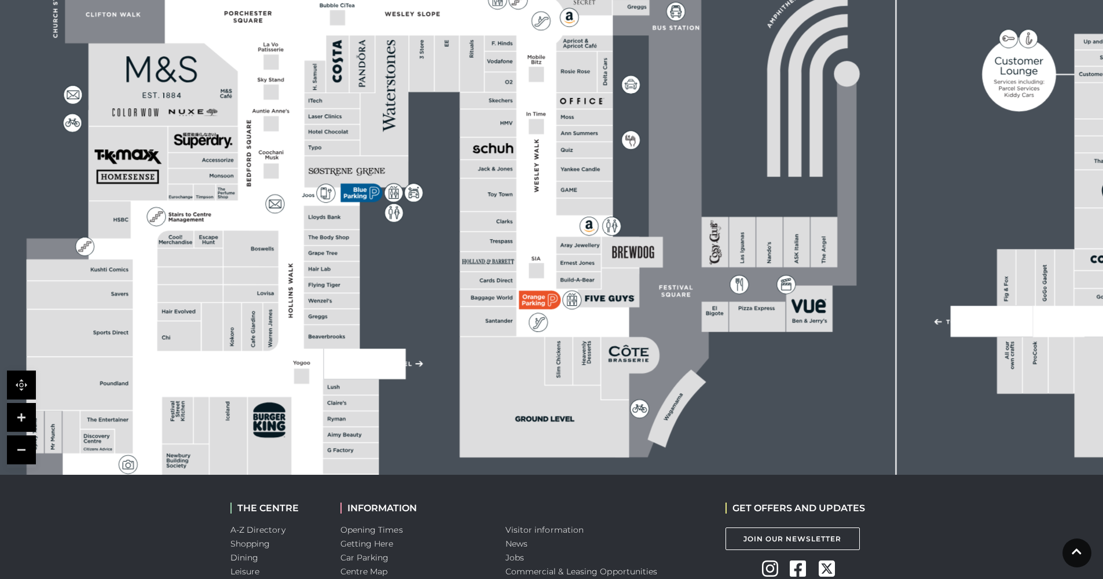
drag, startPoint x: 526, startPoint y: 200, endPoint x: 526, endPoint y: 269, distance: 68.9
click at [526, 268] on polygon at bounding box center [333, 233] width 613 height 710
